Goal: Task Accomplishment & Management: Complete application form

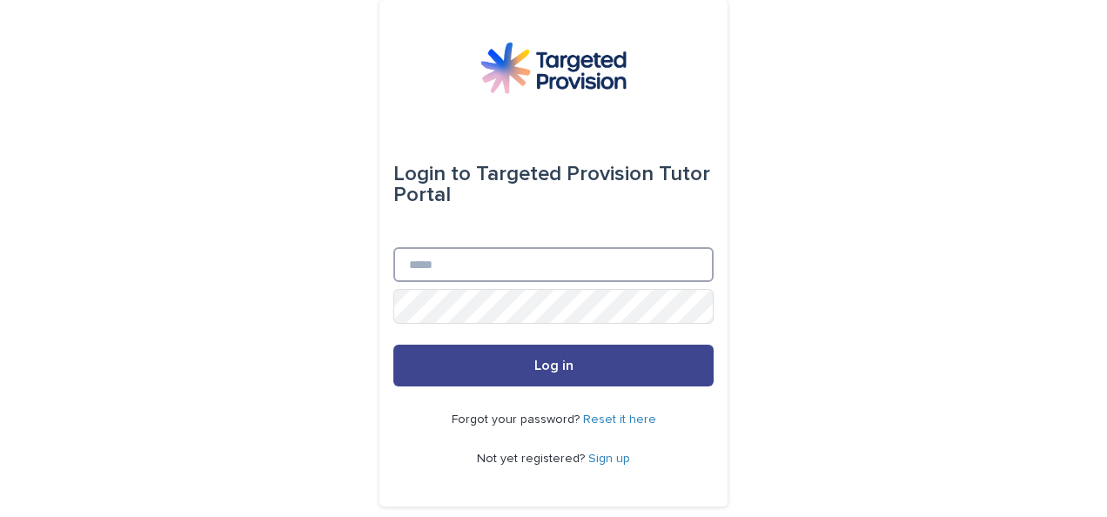
type input "**********"
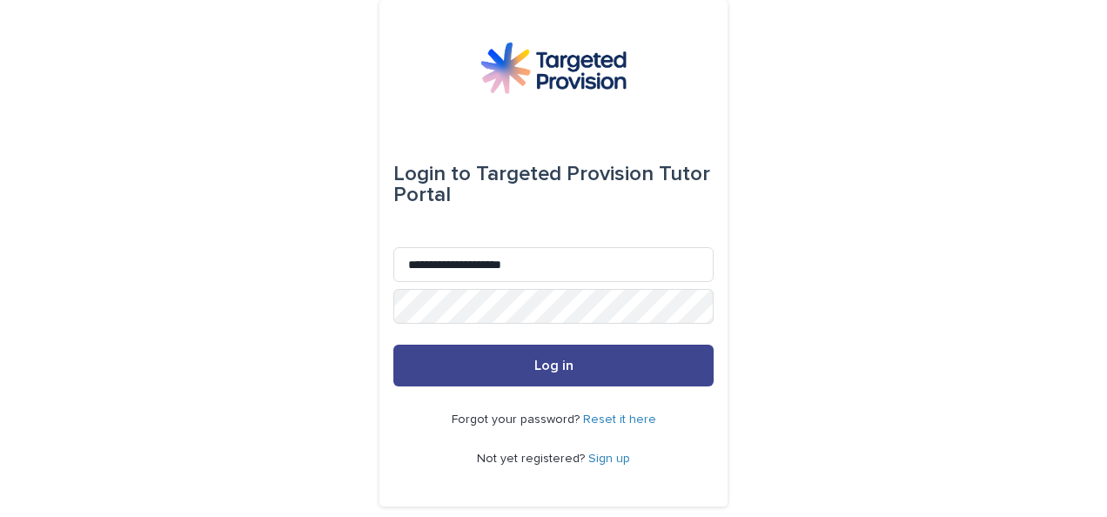
click at [534, 362] on span "Log in" at bounding box center [553, 366] width 39 height 14
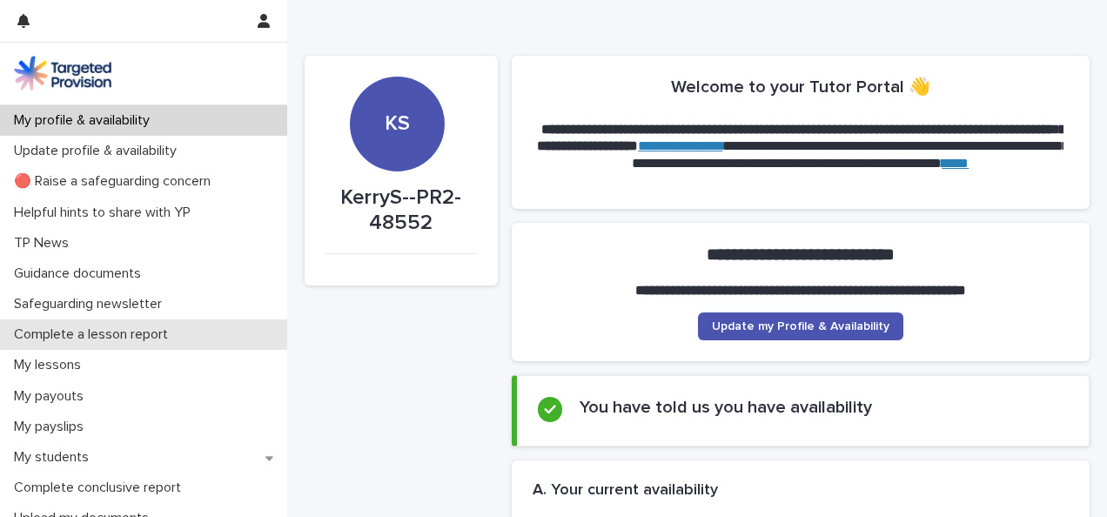
click at [131, 331] on p "Complete a lesson report" at bounding box center [94, 334] width 175 height 17
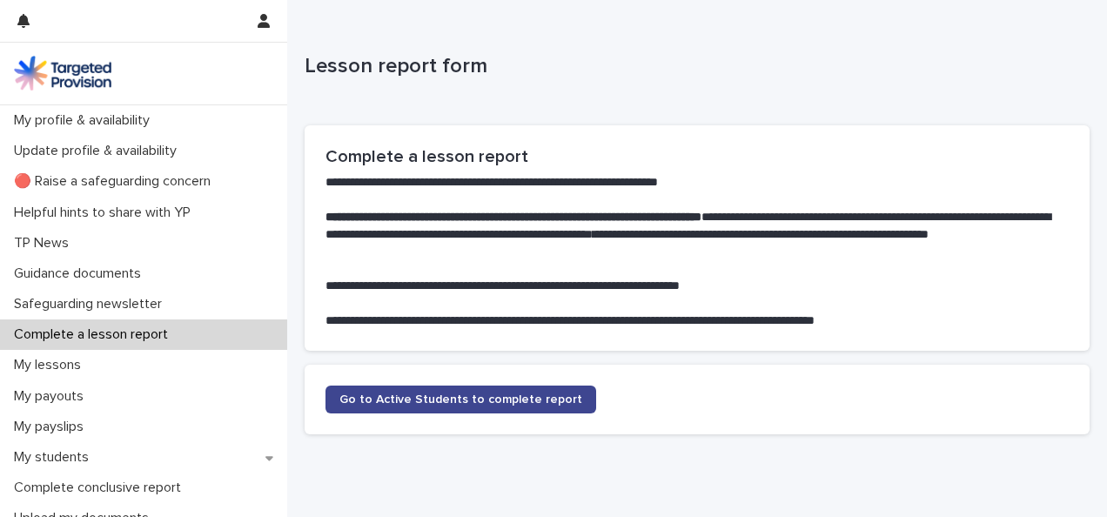
click at [377, 392] on link "Go to Active Students to complete report" at bounding box center [460, 400] width 271 height 28
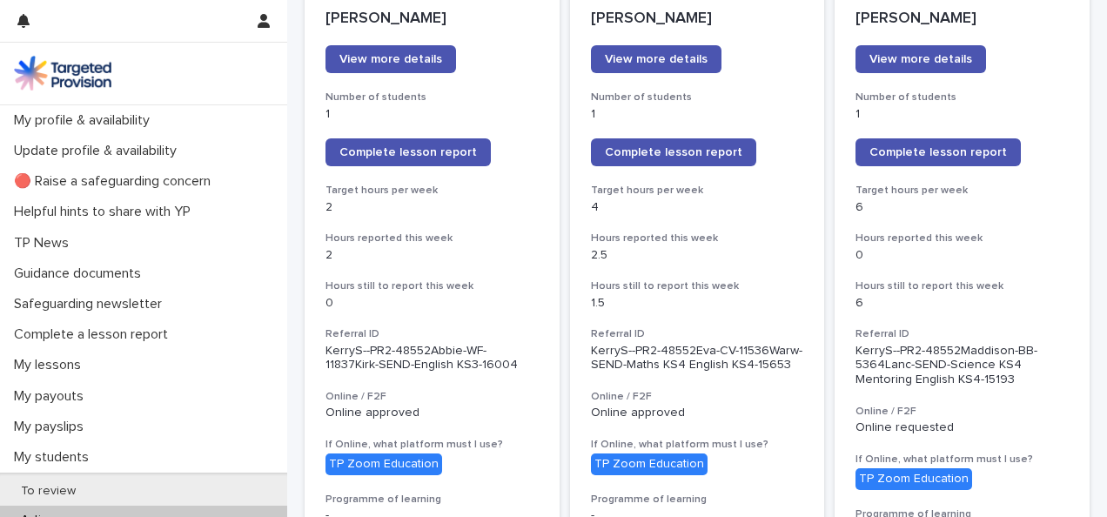
scroll to position [284, 0]
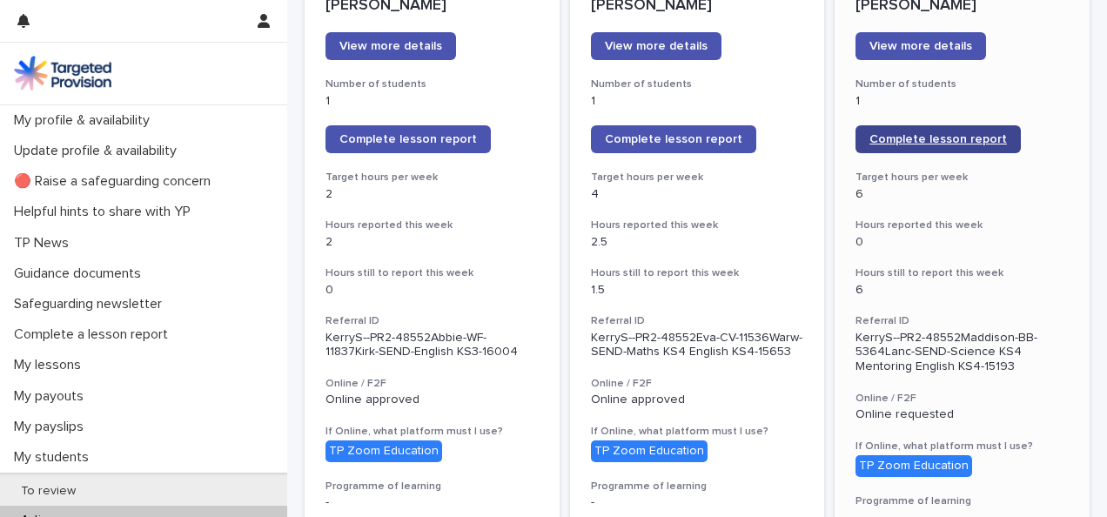
click at [916, 137] on span "Complete lesson report" at bounding box center [938, 139] width 138 height 12
